Goal: Information Seeking & Learning: Compare options

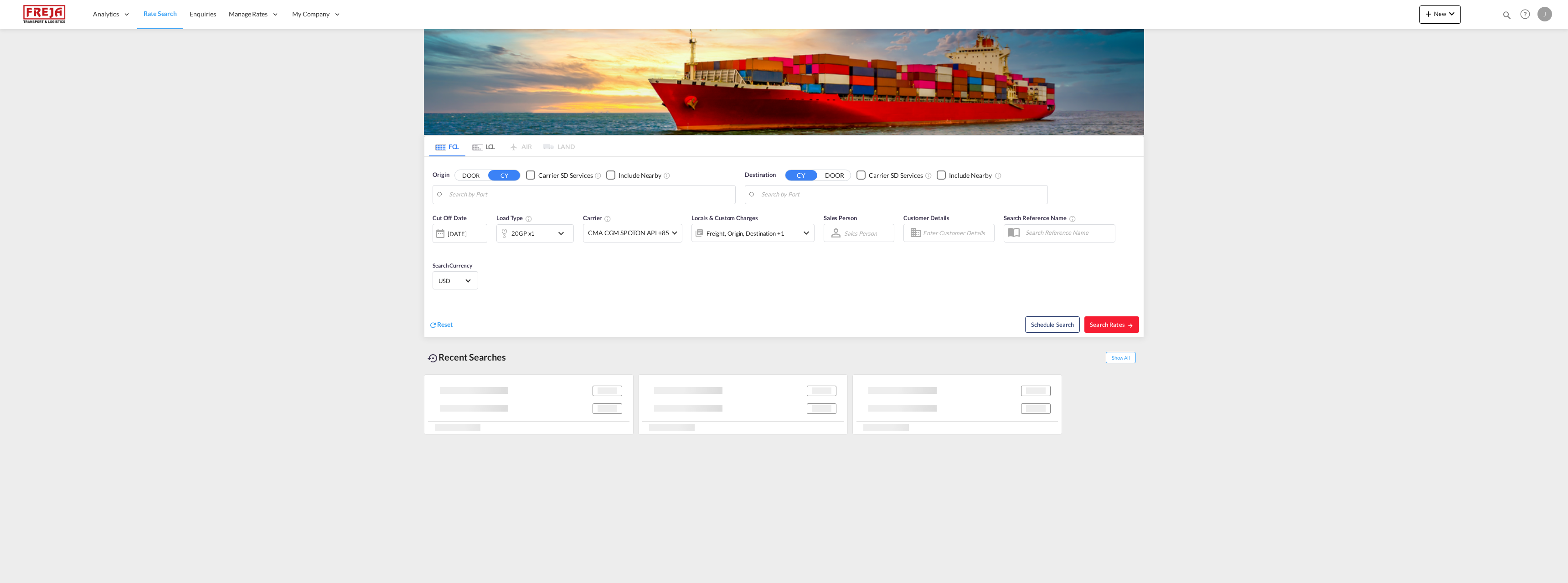
type input "Yantian Pt, CNYTN"
type input "Kotka, FIKTK"
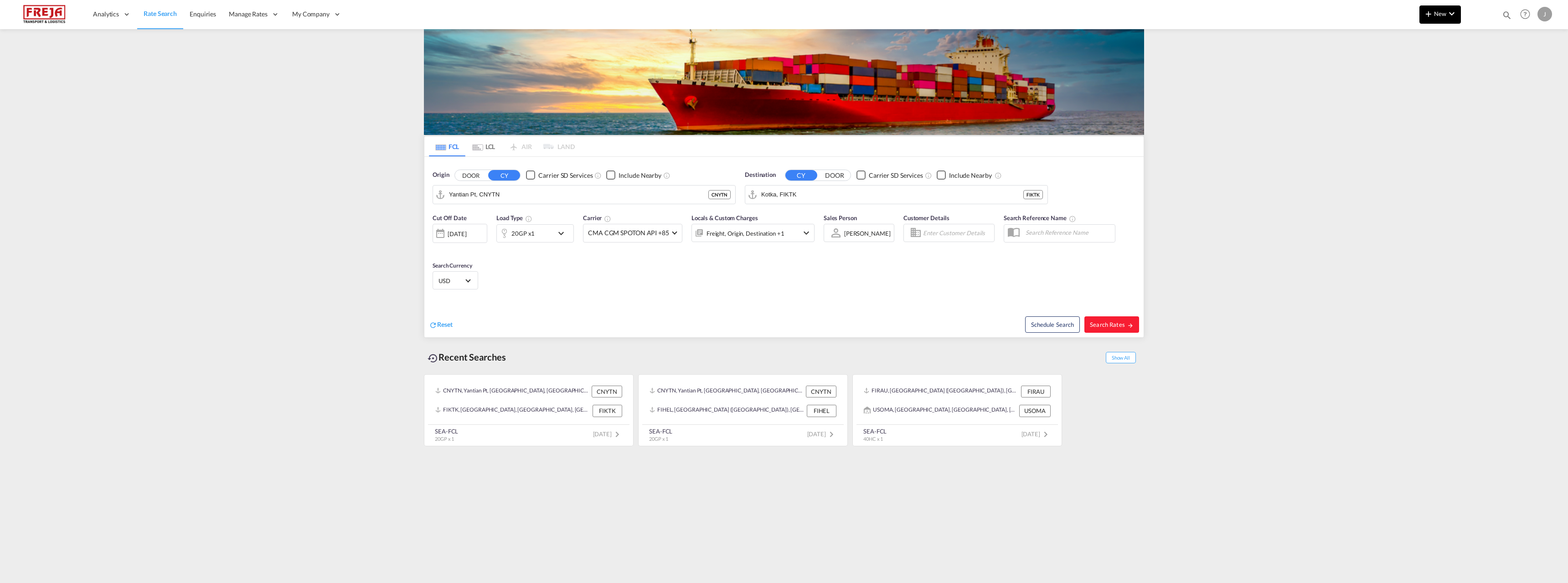
click at [1440, 15] on span "New" at bounding box center [1440, 13] width 34 height 7
click at [1498, 72] on div "Ratesheet" at bounding box center [1489, 68] width 33 height 23
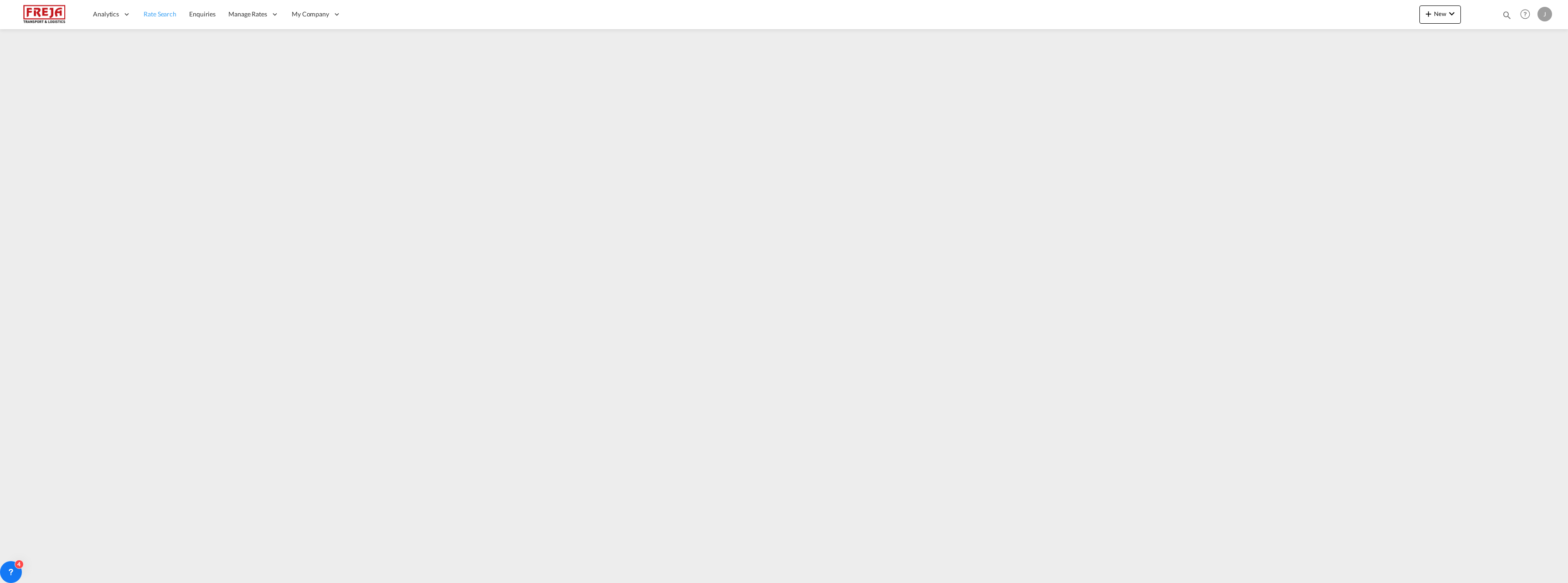
click at [167, 16] on span "Rate Search" at bounding box center [160, 13] width 33 height 8
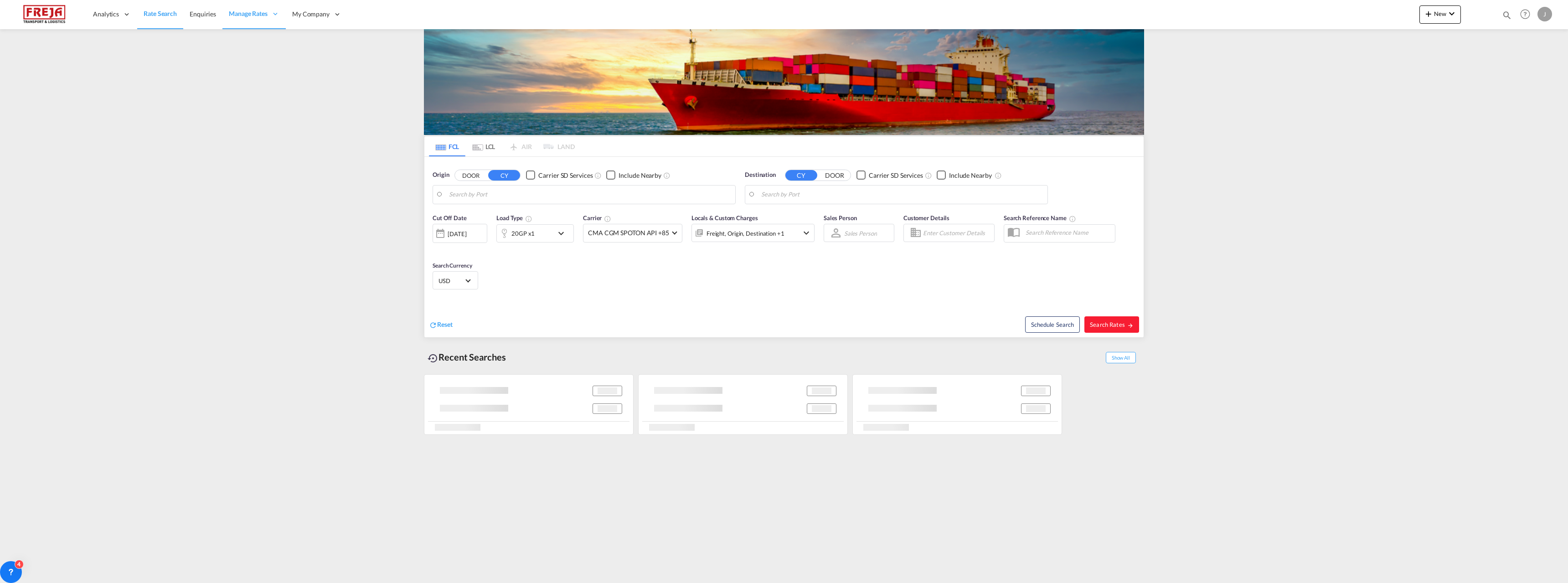
type input "Yantian Pt, CNYTN"
type input "Kotka, FIKTK"
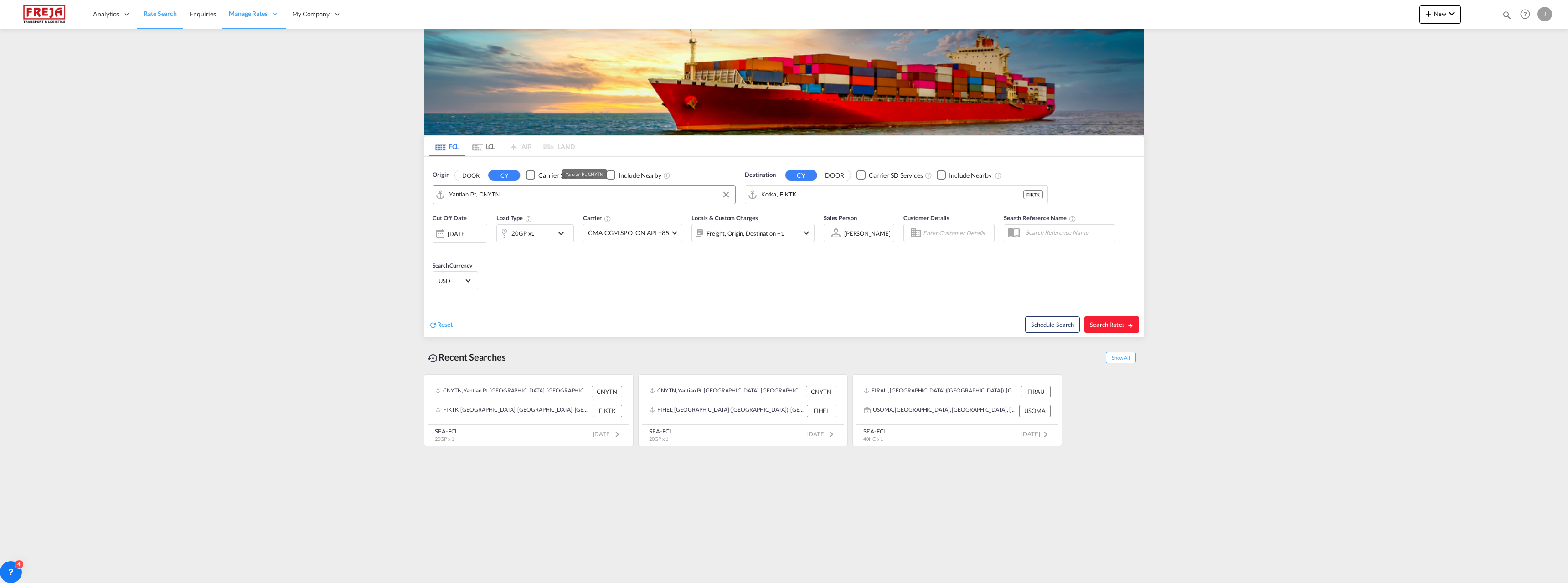
click at [590, 201] on input "Yantian Pt, CNYTN" at bounding box center [590, 195] width 282 height 13
click at [842, 206] on div "Destination CY DOOR Carrier SD Services Include Nearby Kotka, FIKTK FIKTK" at bounding box center [896, 187] width 312 height 43
click at [841, 201] on input "Kotka, FIKTK" at bounding box center [902, 195] width 282 height 13
click at [478, 223] on div "[GEOGRAPHIC_DATA] ([GEOGRAPHIC_DATA]) [GEOGRAPHIC_DATA] FIHEL" at bounding box center [519, 222] width 173 height 33
type input "[GEOGRAPHIC_DATA] ([GEOGRAPHIC_DATA]), [GEOGRAPHIC_DATA]"
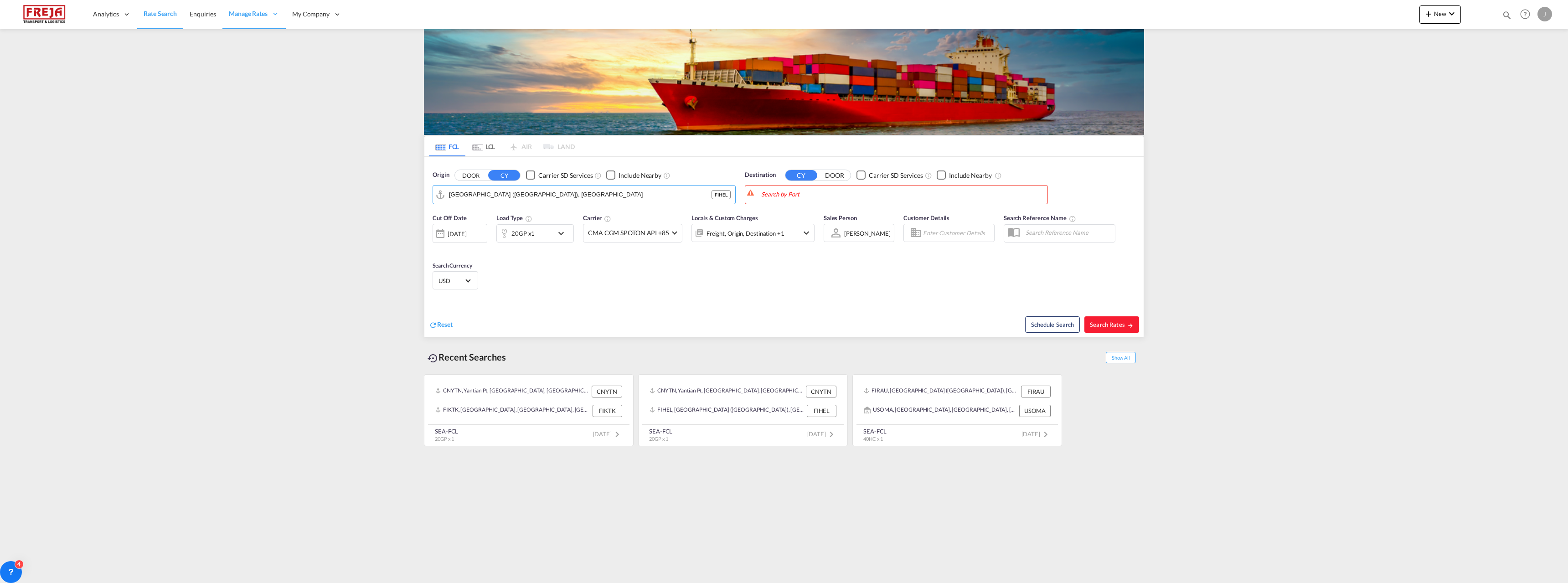
click at [779, 192] on body "Analytics Reports Dashboard Rate Search Enquiries Manage Rates Contract Rates" at bounding box center [784, 292] width 1568 height 583
click at [799, 218] on div "San Antonio [GEOGRAPHIC_DATA] CLSAI" at bounding box center [831, 219] width 173 height 27
type input "San Antonio, CLSAI"
click at [1099, 323] on span "Search Rates" at bounding box center [1111, 324] width 44 height 7
type input "FIHEL to CLSAI / [DATE]"
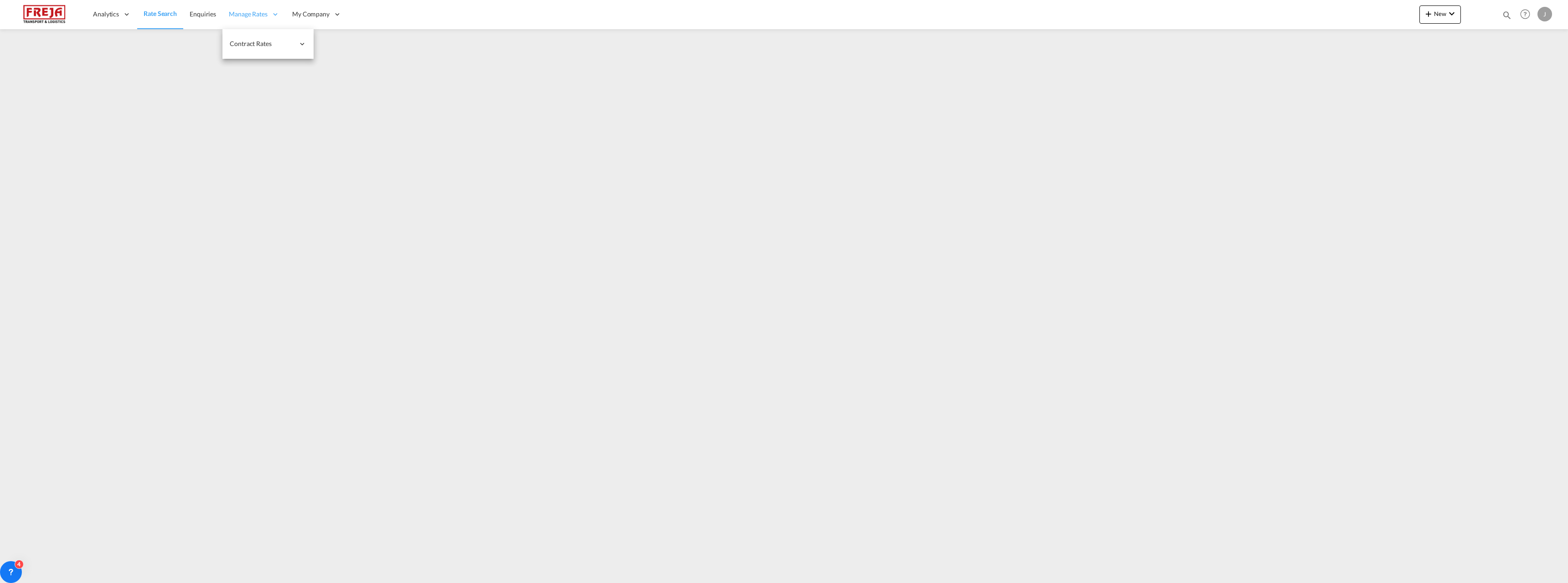
click at [254, 15] on span "Manage Rates" at bounding box center [248, 14] width 39 height 9
click at [198, 13] on span "Enquiries" at bounding box center [203, 13] width 26 height 8
click at [165, 19] on link "Rate Search" at bounding box center [159, 14] width 46 height 30
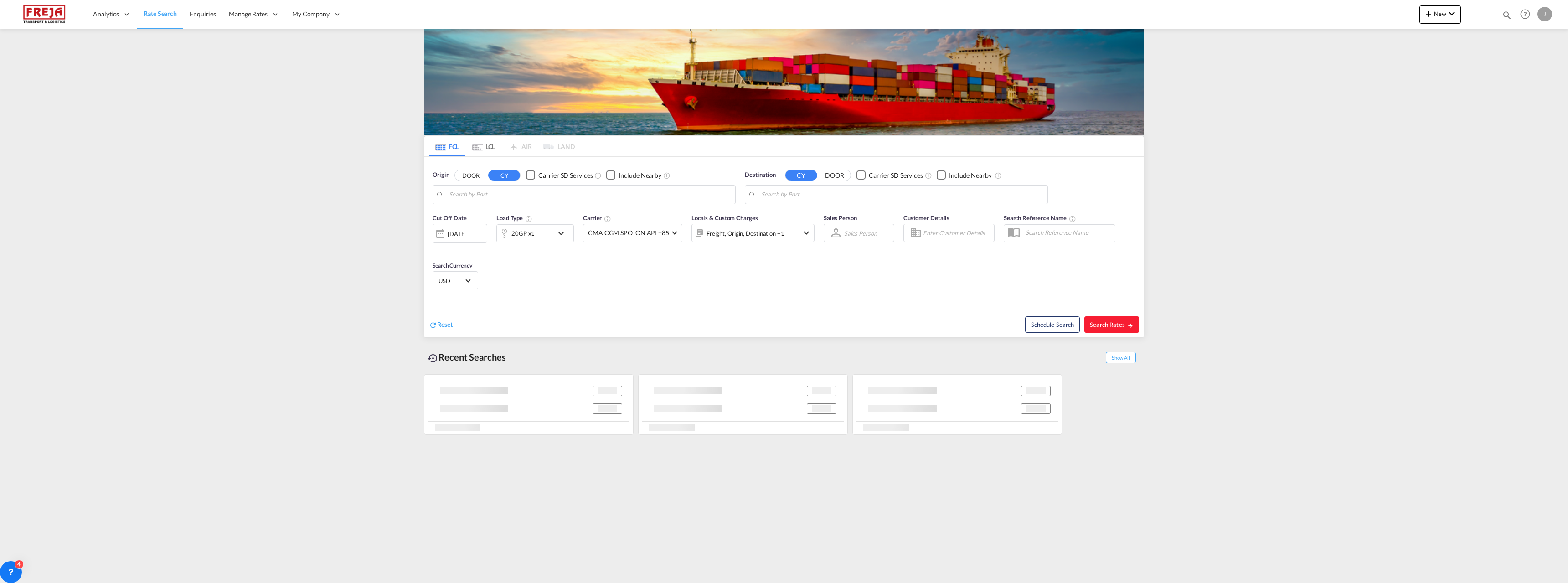
click at [486, 148] on md-tab-item "LCL" at bounding box center [484, 146] width 37 height 20
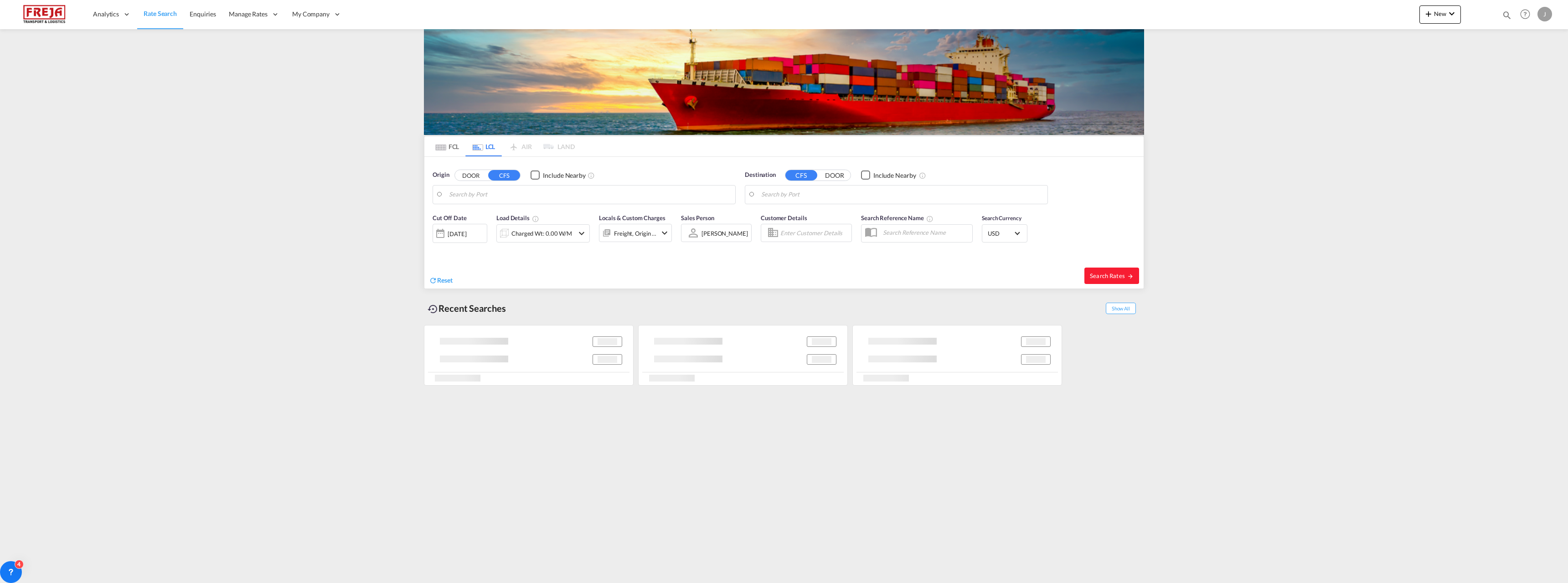
type input "[GEOGRAPHIC_DATA] ([GEOGRAPHIC_DATA]), [GEOGRAPHIC_DATA]"
type input "Busan, KRPUS"
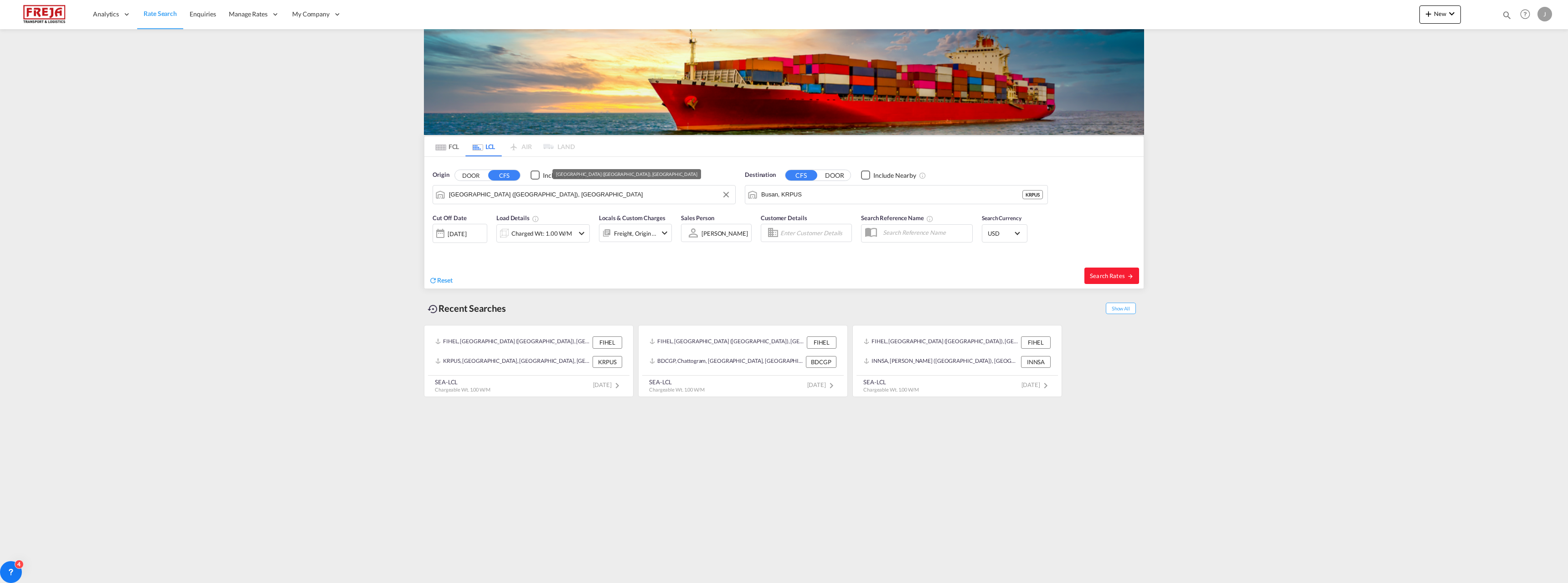
click at [562, 190] on input "[GEOGRAPHIC_DATA] ([GEOGRAPHIC_DATA]), [GEOGRAPHIC_DATA]" at bounding box center [590, 195] width 282 height 13
click at [506, 221] on div "[GEOGRAPHIC_DATA] , GD [GEOGRAPHIC_DATA] CNFOS" at bounding box center [519, 219] width 173 height 27
type input "Foshan, GD, CNFOS"
click at [765, 195] on input "Busan, KRPUS" at bounding box center [902, 195] width 282 height 13
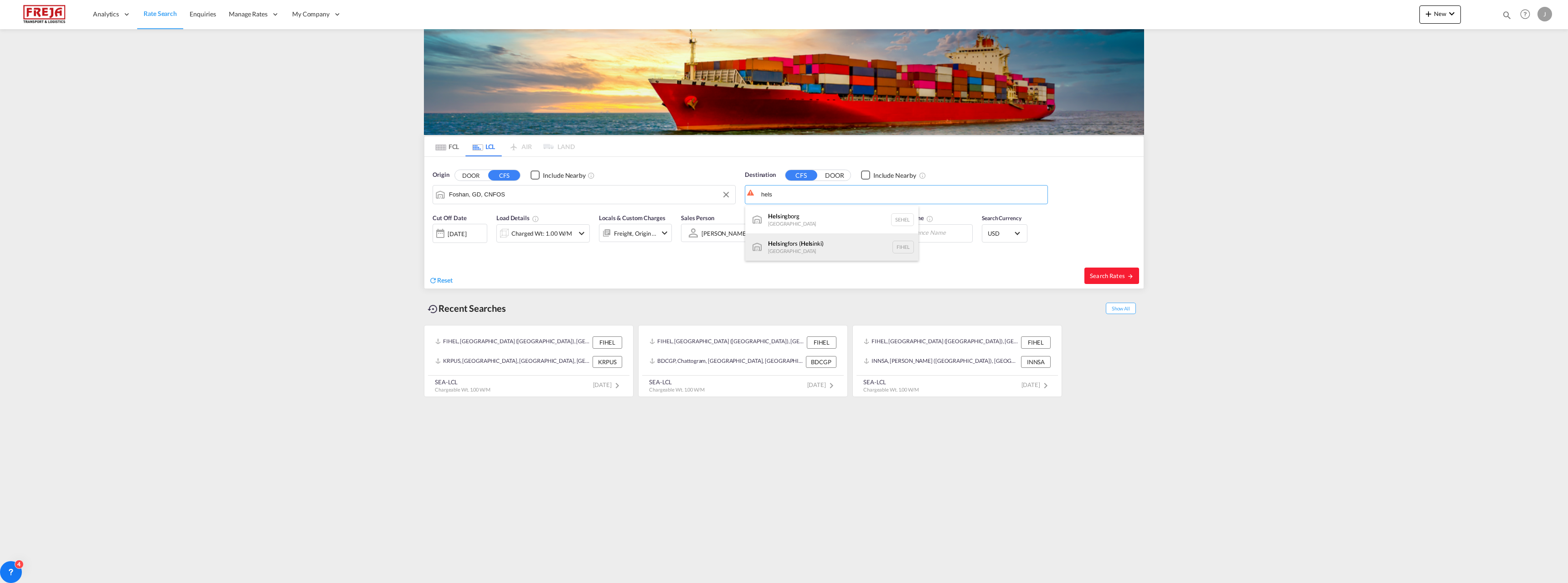
click at [817, 239] on div "Hels ingfors ( Hels inki) [GEOGRAPHIC_DATA] [GEOGRAPHIC_DATA]" at bounding box center [831, 246] width 173 height 27
type input "[GEOGRAPHIC_DATA] ([GEOGRAPHIC_DATA]), [GEOGRAPHIC_DATA]"
click at [544, 229] on div "Charged Wt: 1.00 W/M" at bounding box center [542, 233] width 61 height 13
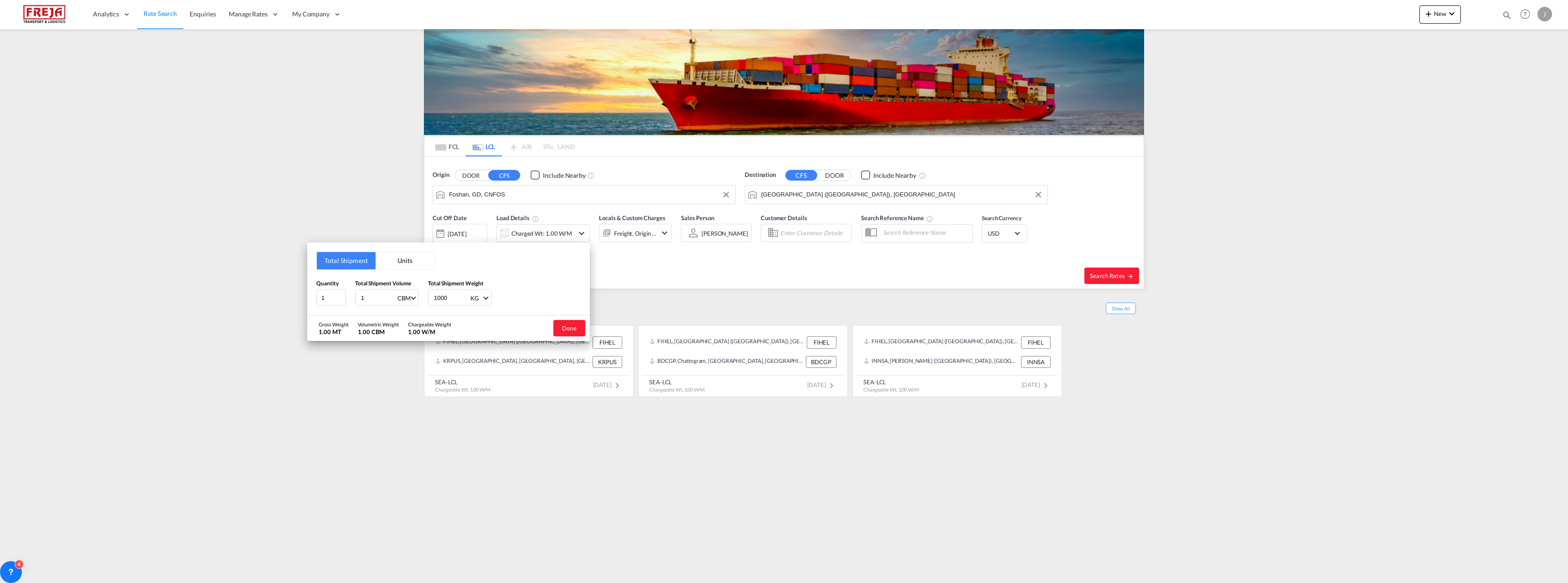
click at [373, 302] on input "1" at bounding box center [379, 297] width 37 height 15
drag, startPoint x: 369, startPoint y: 298, endPoint x: 338, endPoint y: 301, distance: 31.1
click at [338, 301] on div "Quantity 1 Total Shipment Volume 1 CBM CBM CFT Total Shipment Weight 1000 KG KG…" at bounding box center [449, 292] width 264 height 27
type input "3.795"
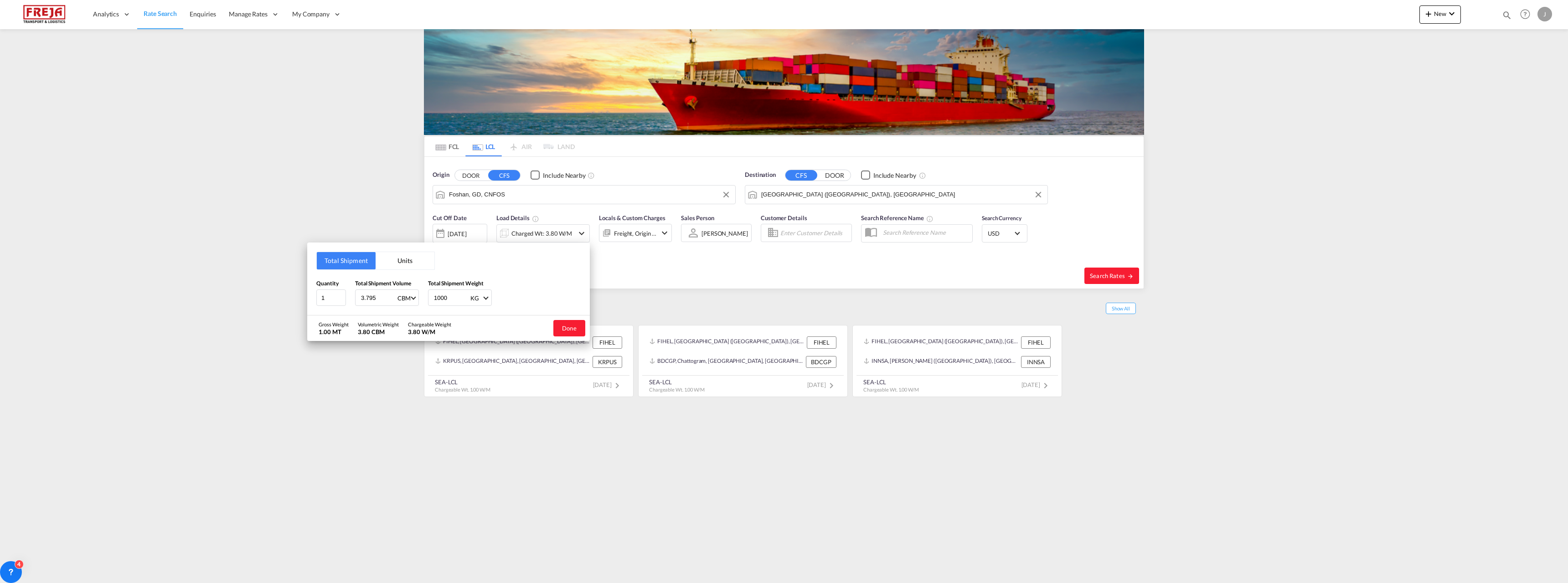
click at [450, 297] on input "1000" at bounding box center [451, 297] width 37 height 15
drag, startPoint x: 450, startPoint y: 297, endPoint x: 429, endPoint y: 301, distance: 21.4
click at [429, 301] on div "1000 KG KG LB" at bounding box center [460, 298] width 64 height 16
type input "1241"
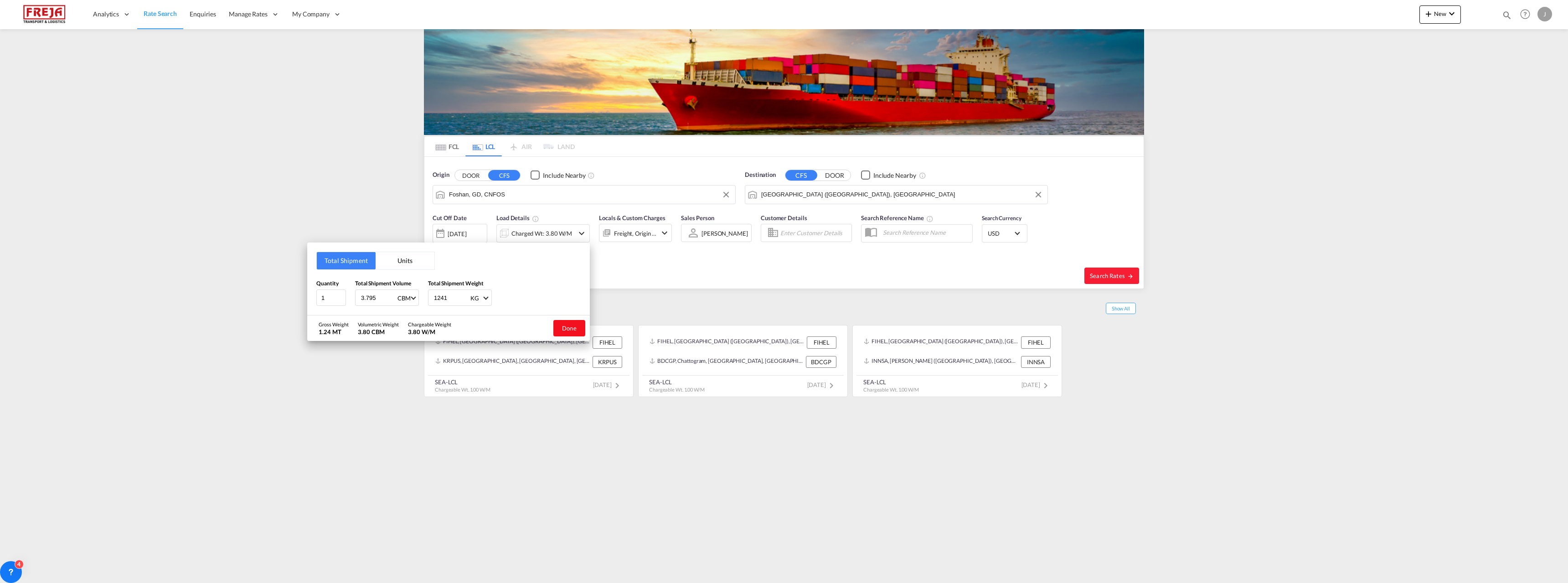
click at [562, 328] on button "Done" at bounding box center [569, 328] width 32 height 16
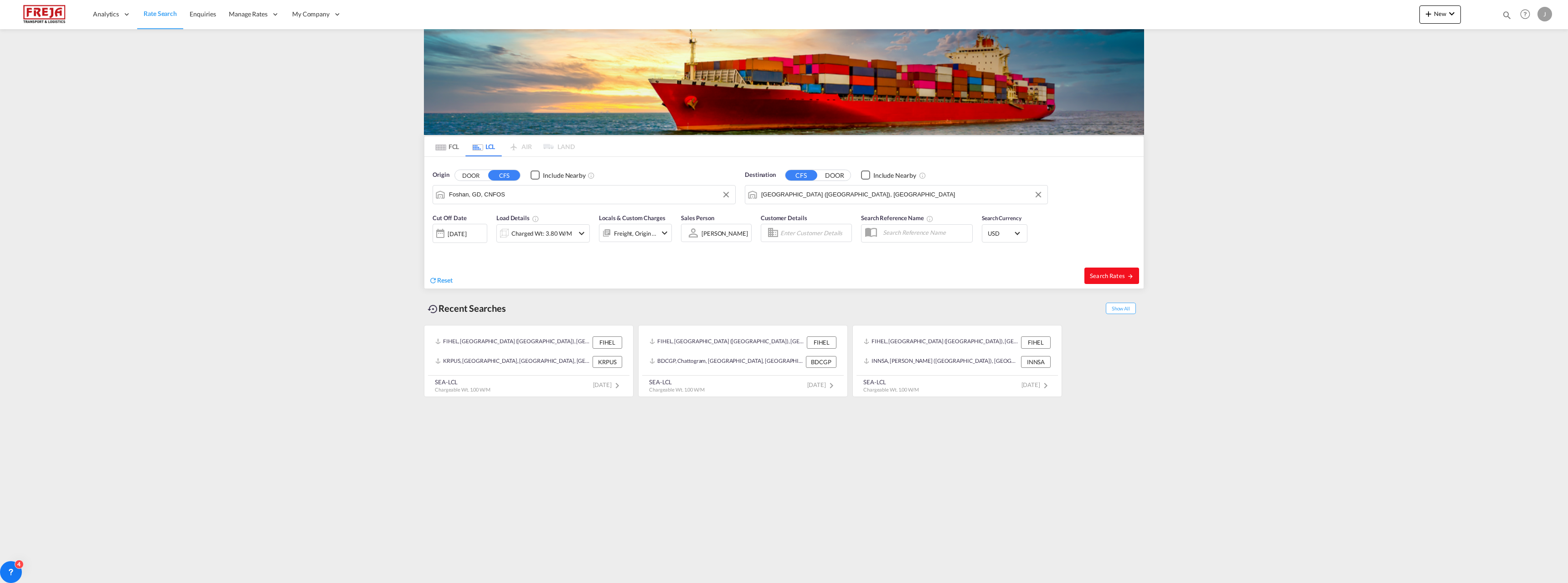
click at [1093, 280] on button "Search Rates" at bounding box center [1111, 276] width 55 height 16
type input "CNFOS to FIHEL / [DATE]"
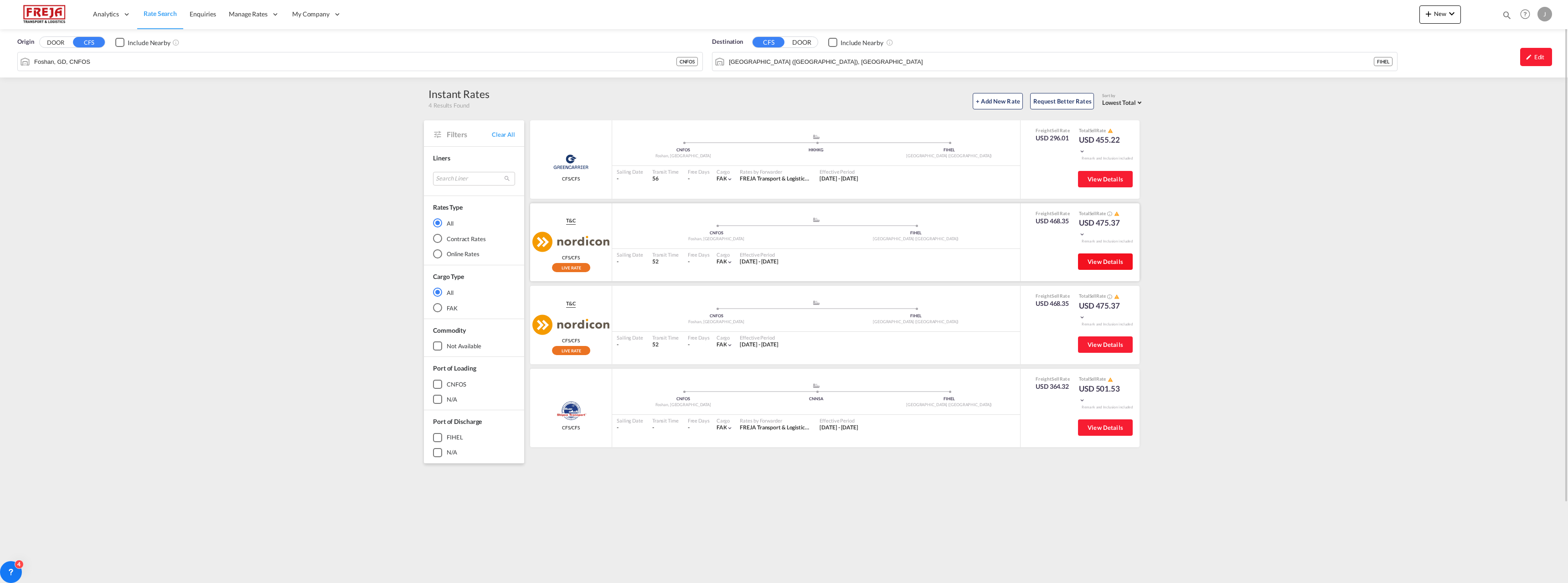
click at [1090, 260] on span "View Details" at bounding box center [1105, 262] width 35 height 7
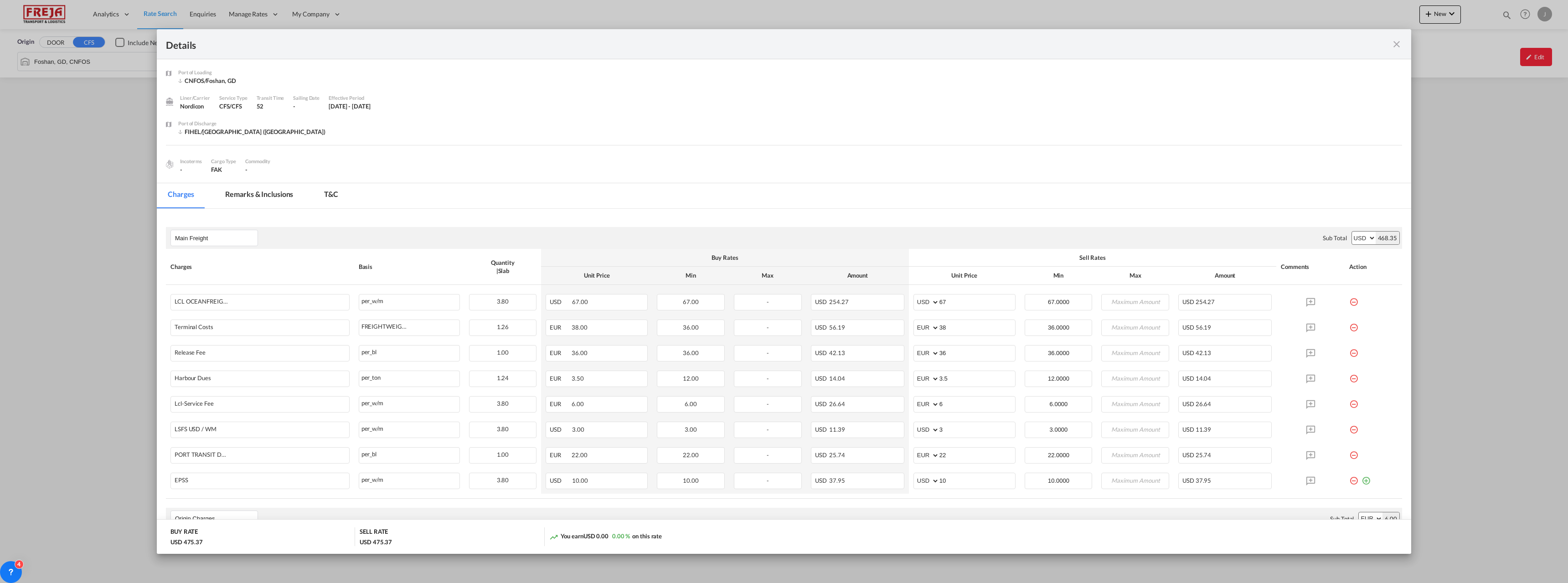
click at [1394, 45] on md-icon "icon-close fg-AAA8AD m-0 cursor" at bounding box center [1396, 44] width 11 height 11
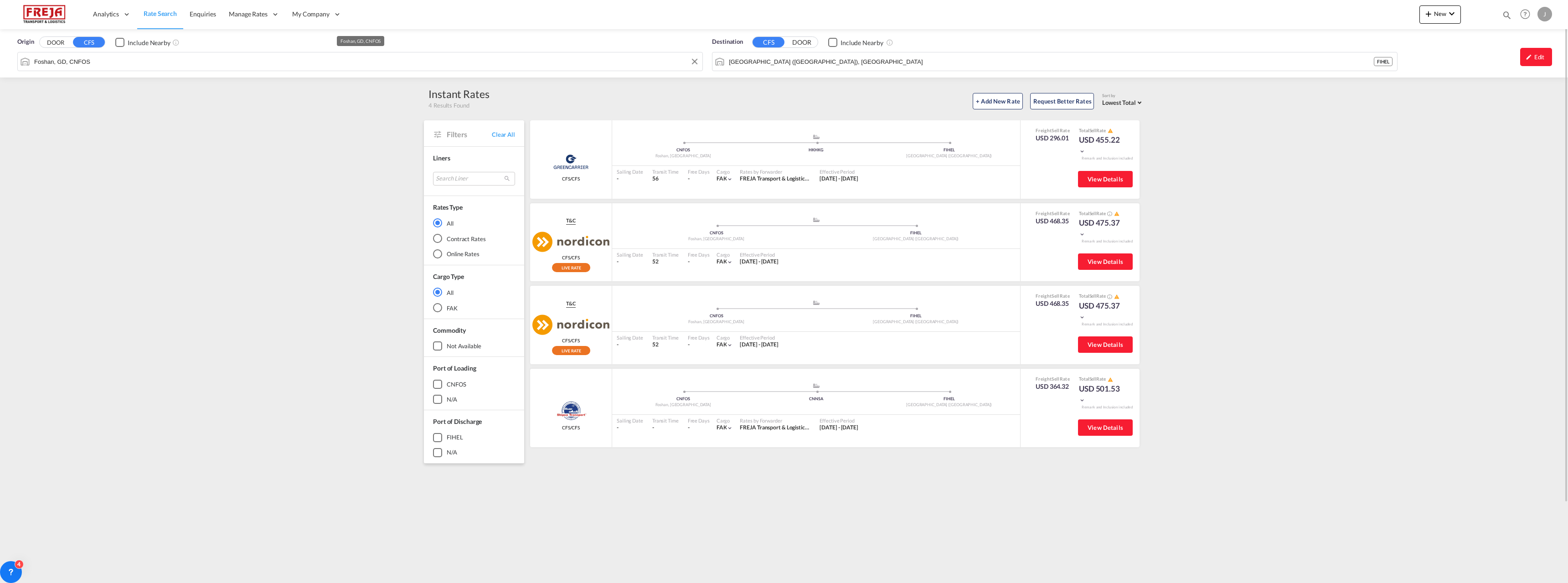
click at [390, 65] on input "Foshan, GD, CNFOS" at bounding box center [366, 61] width 663 height 13
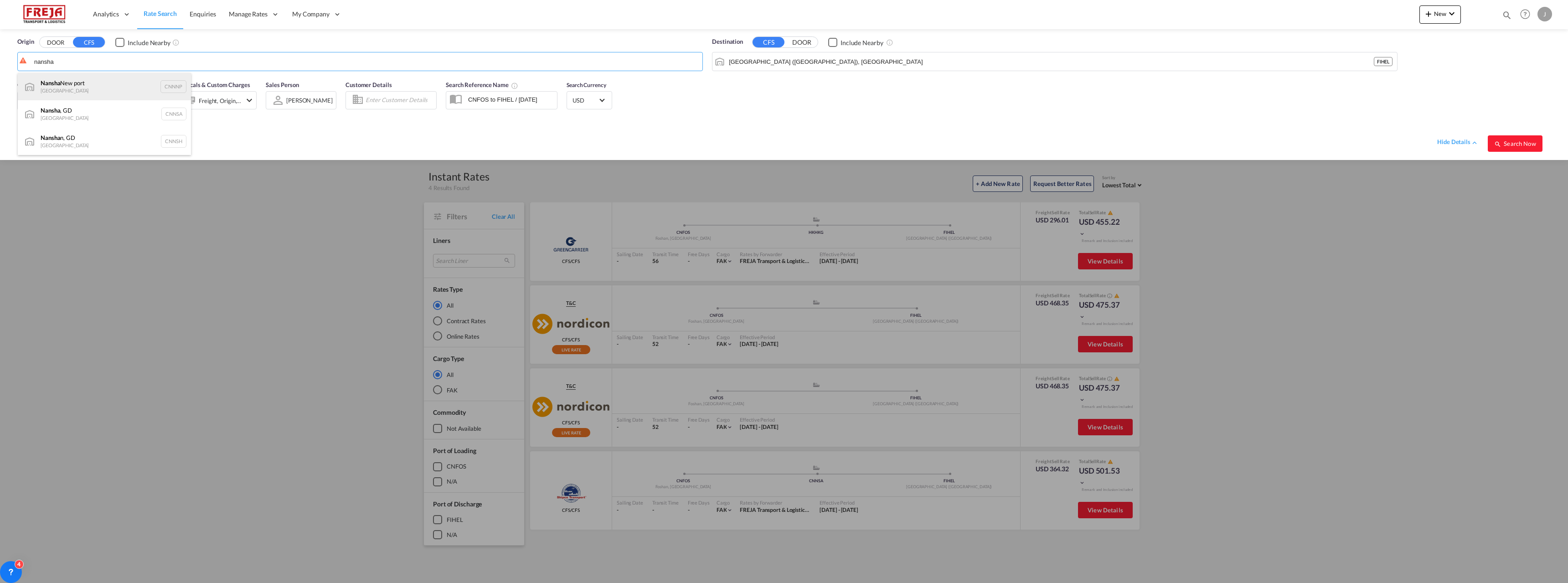
click at [94, 88] on div "Nansha New port China CNNNP" at bounding box center [104, 86] width 173 height 27
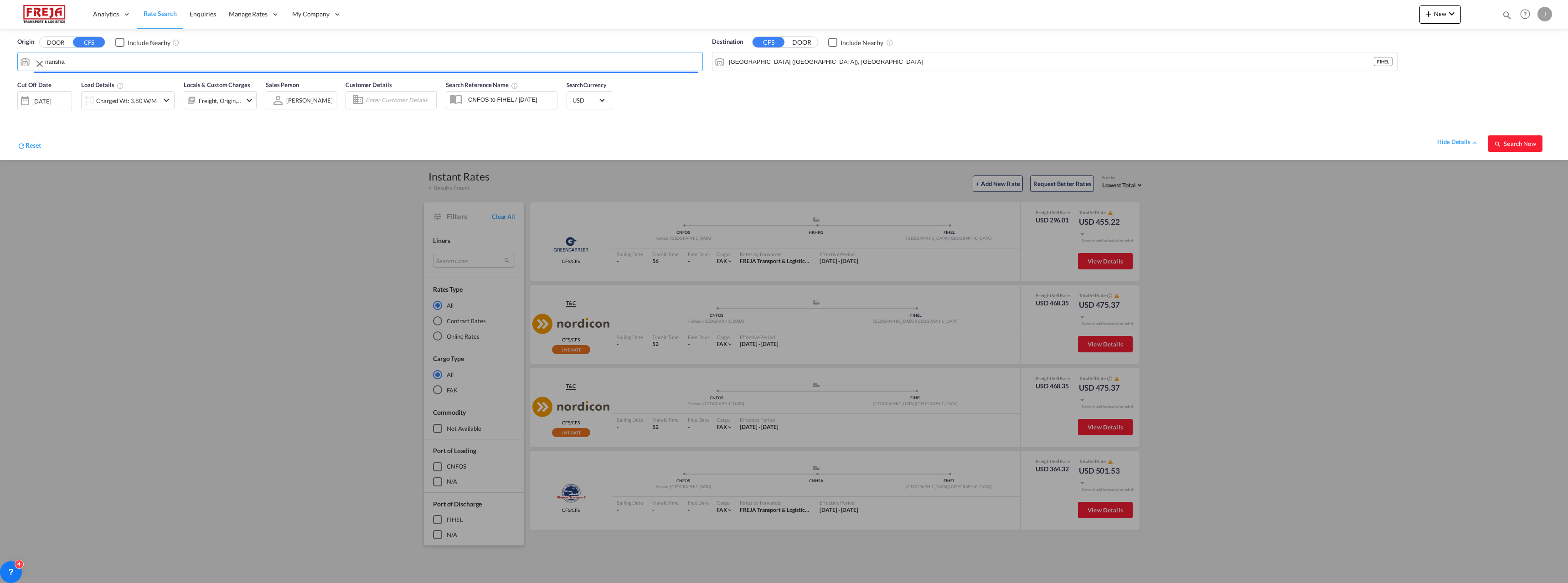
type input "Nansha New port, CNNNP"
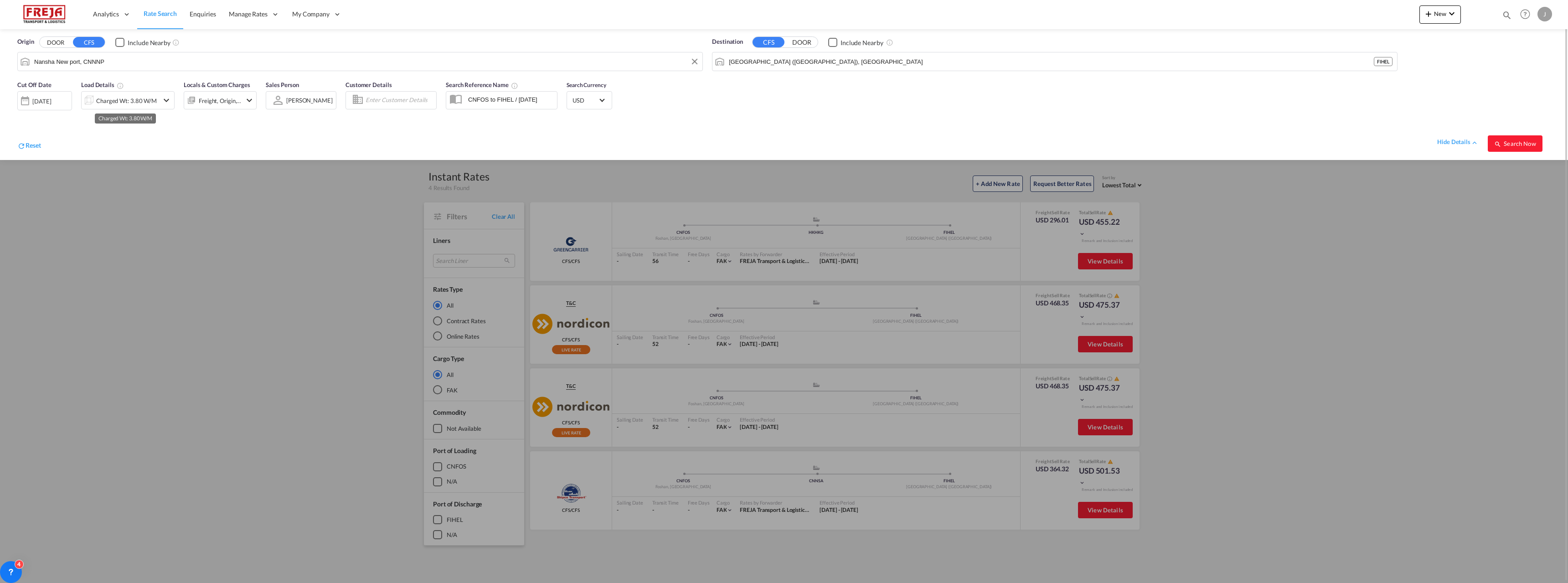
click at [111, 101] on div "Charged Wt: 3.80 W/M" at bounding box center [127, 100] width 61 height 13
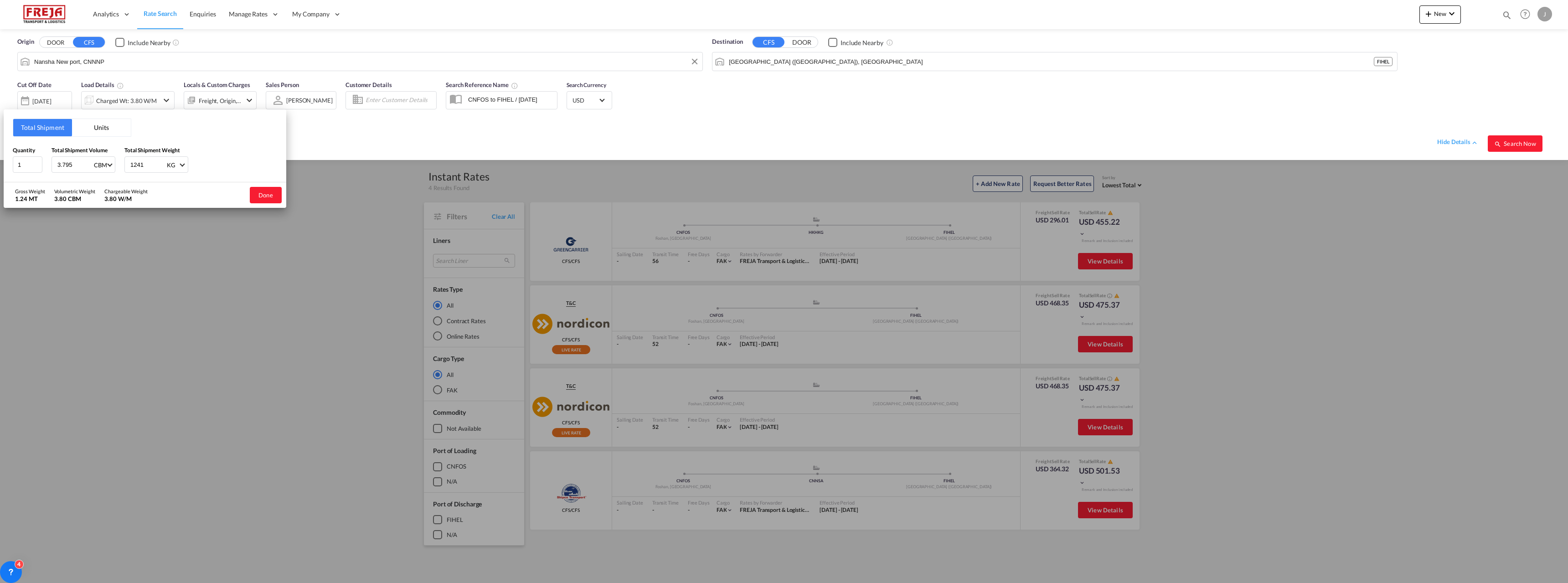
drag, startPoint x: 75, startPoint y: 165, endPoint x: -37, endPoint y: 159, distance: 112.2
click at [0, 159] on html "Analytics Reports Dashboard Rate Search Enquiries Manage Rates Contract Rates" at bounding box center [784, 292] width 1568 height 583
type input "3.25"
type input "500"
click at [261, 196] on button "Done" at bounding box center [265, 195] width 32 height 16
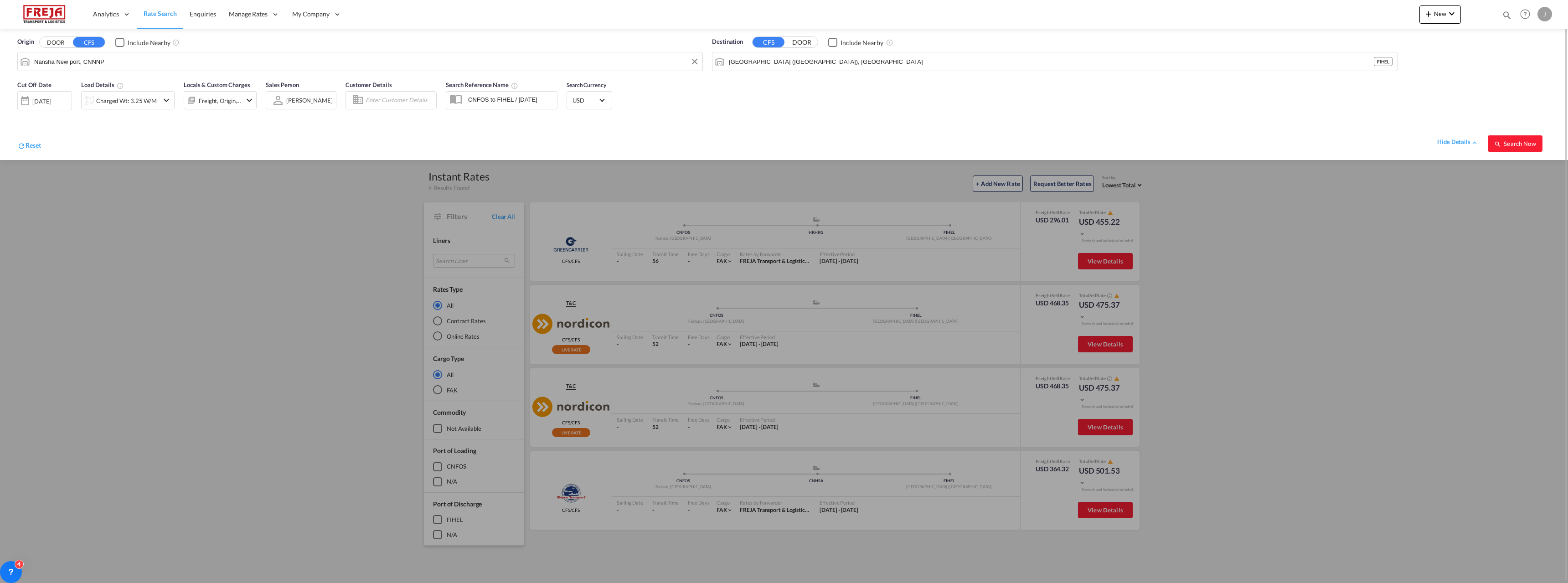
click at [61, 96] on div "[DATE]" at bounding box center [44, 100] width 55 height 19
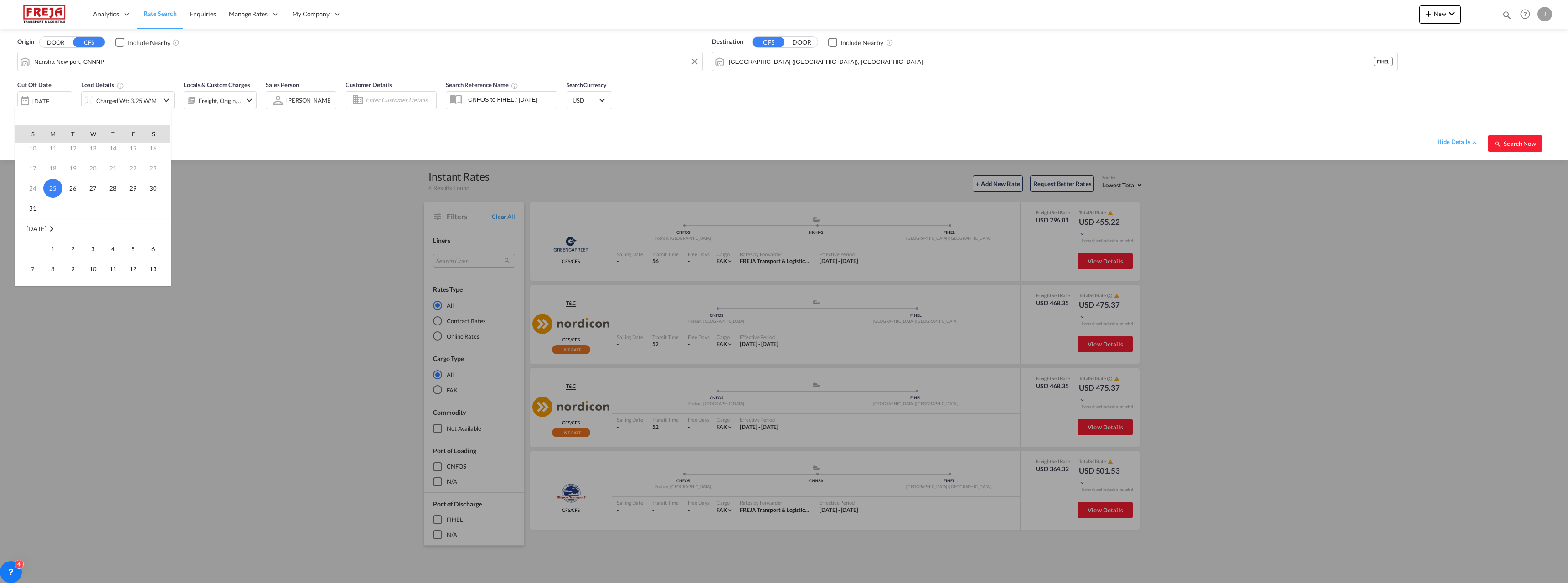
scroll to position [91, 0]
click at [69, 206] on span "2" at bounding box center [73, 203] width 18 height 18
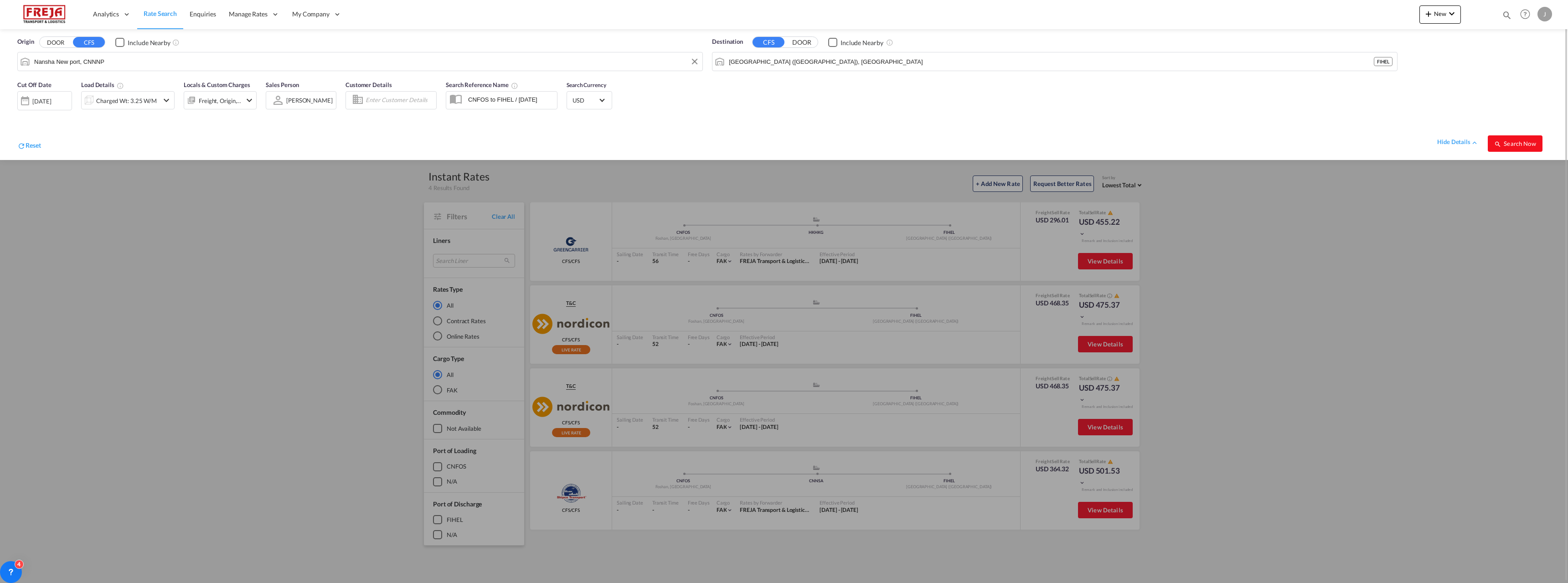
click at [1505, 148] on button "Search Now" at bounding box center [1515, 143] width 55 height 16
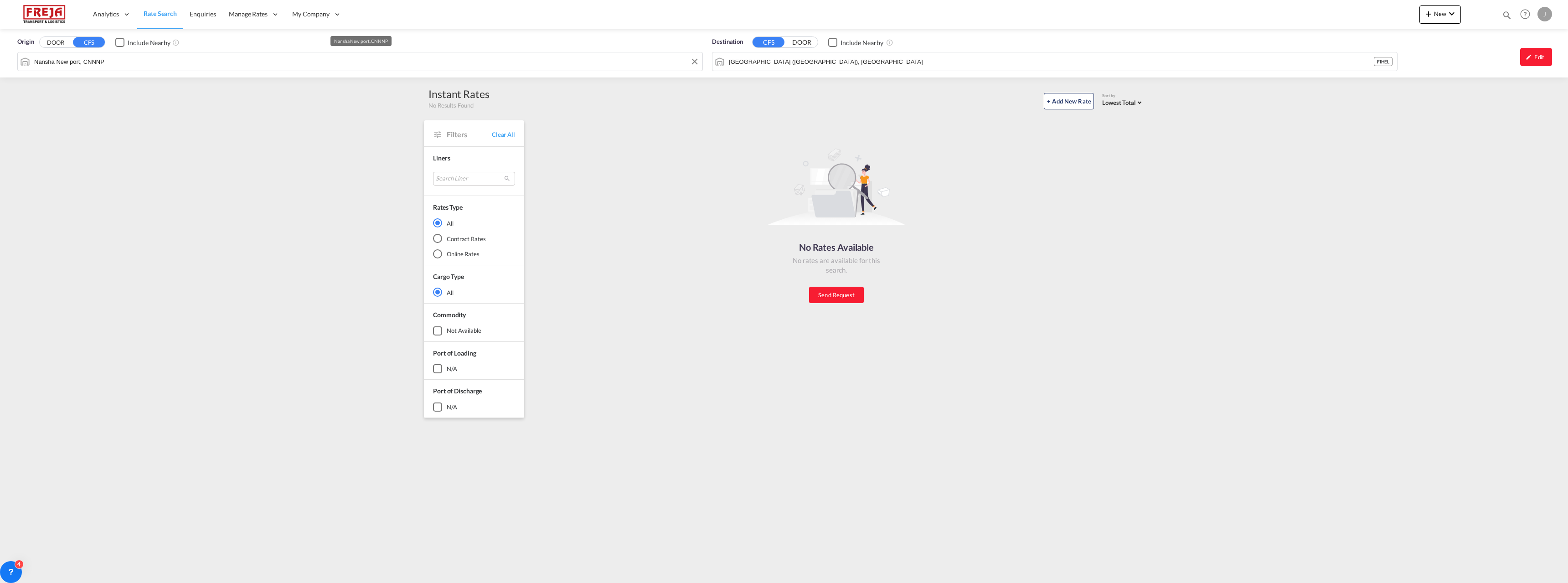
click at [575, 58] on input "Nansha New port, CNNNP" at bounding box center [366, 61] width 663 height 13
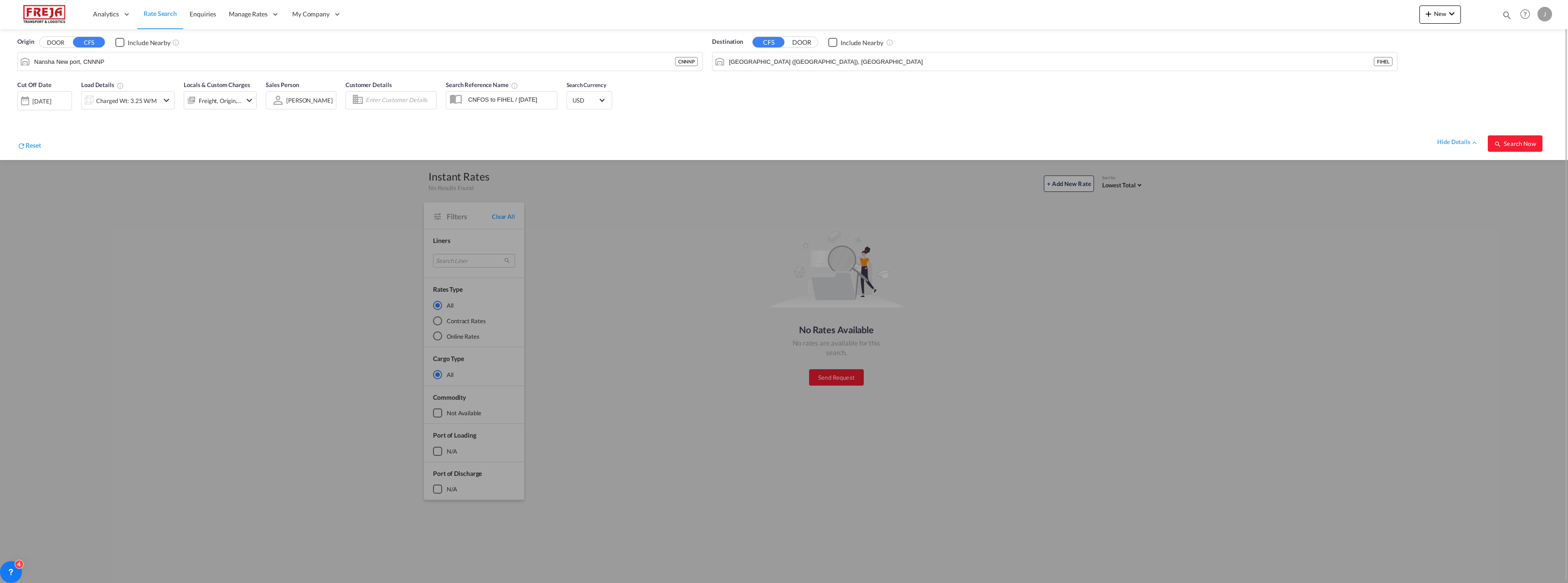
click at [30, 94] on div at bounding box center [25, 101] width 15 height 18
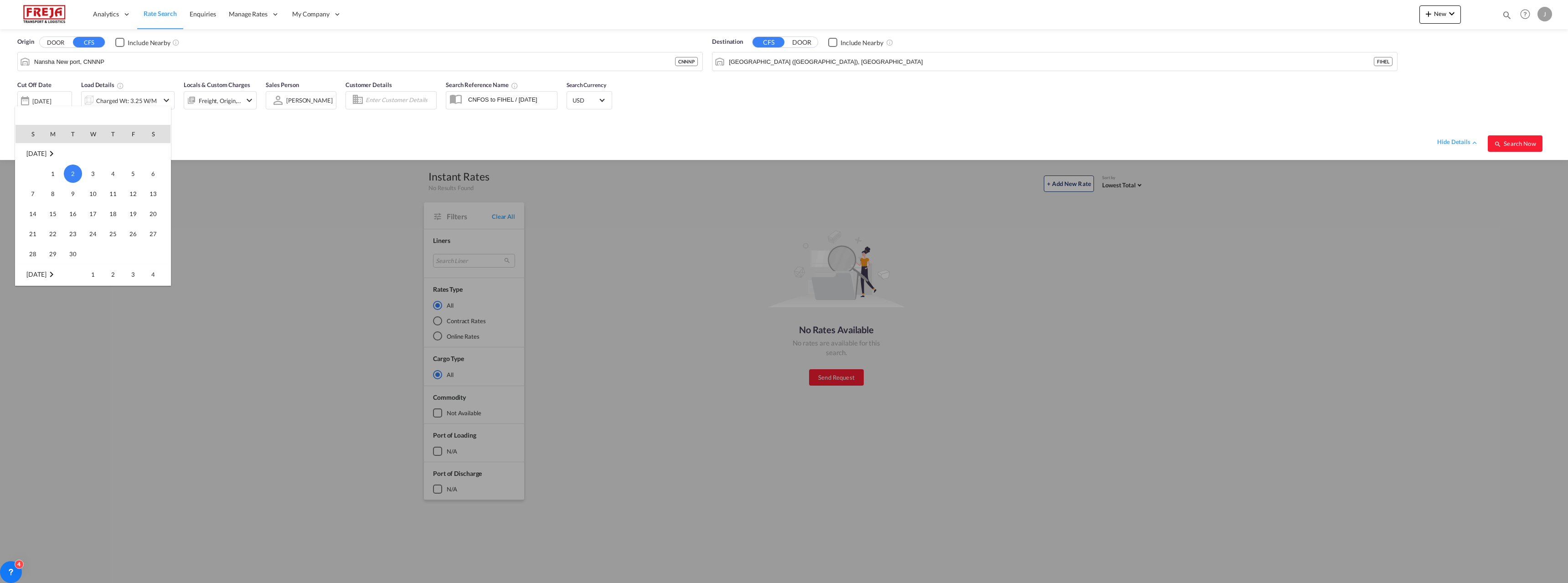
scroll to position [75, 0]
click at [100, 157] on span "27" at bounding box center [93, 159] width 18 height 18
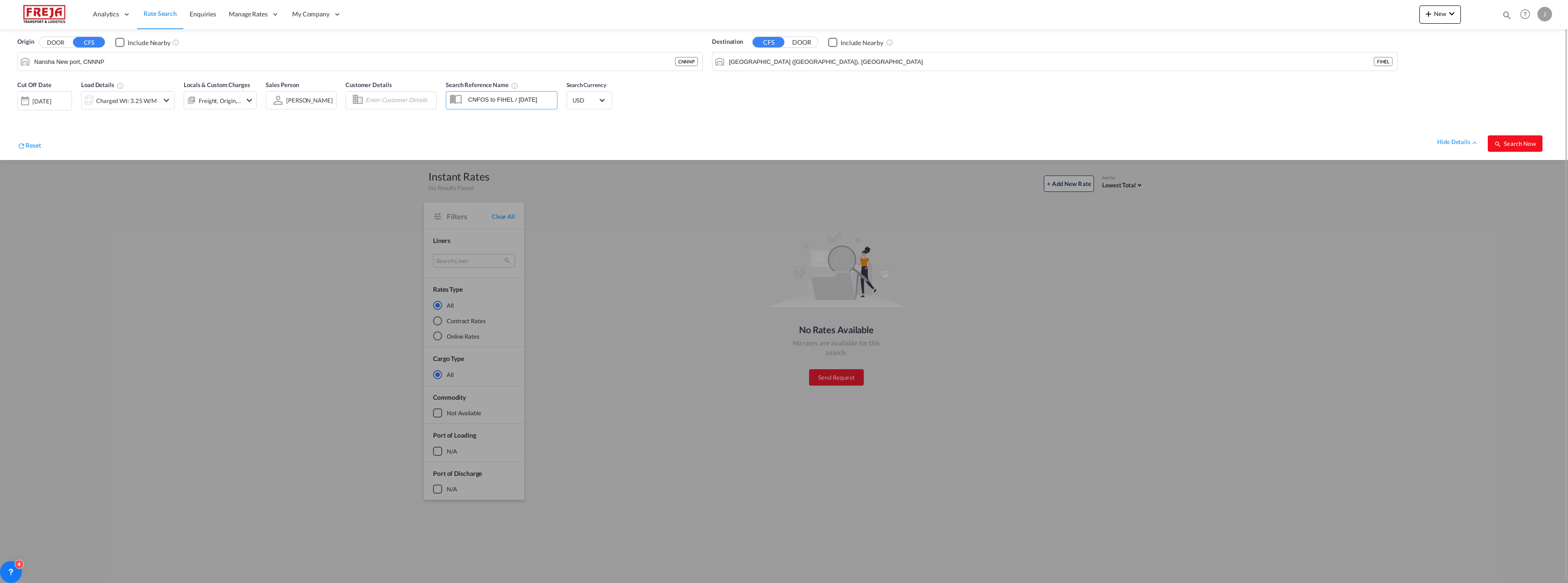
click at [1521, 142] on span "Search Now" at bounding box center [1515, 144] width 41 height 7
